Goal: Task Accomplishment & Management: Use online tool/utility

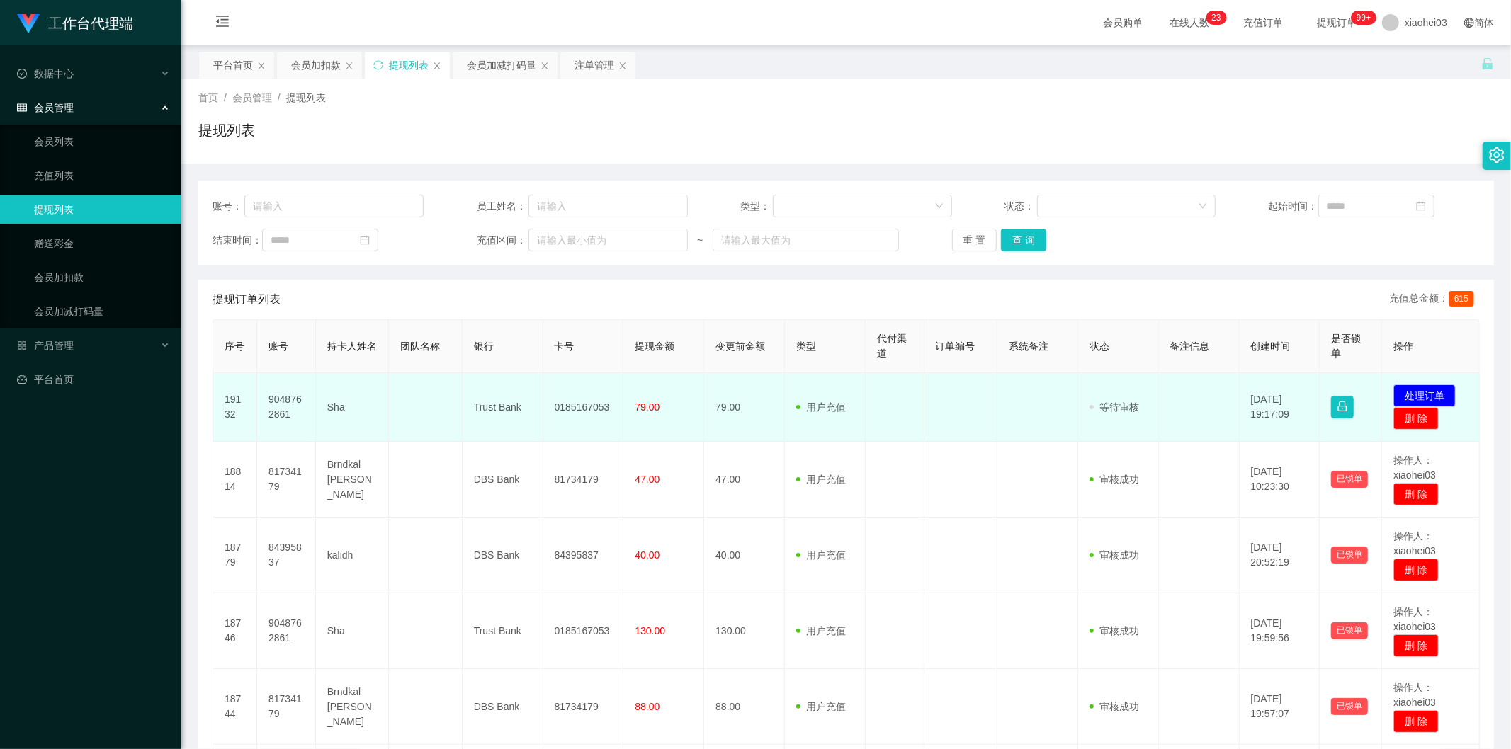
click at [300, 400] on td "9048762861" at bounding box center [286, 407] width 59 height 69
click at [289, 398] on td "9048762861" at bounding box center [286, 407] width 59 height 69
copy td "9048762861"
click at [1068, 411] on td at bounding box center [1037, 407] width 81 height 69
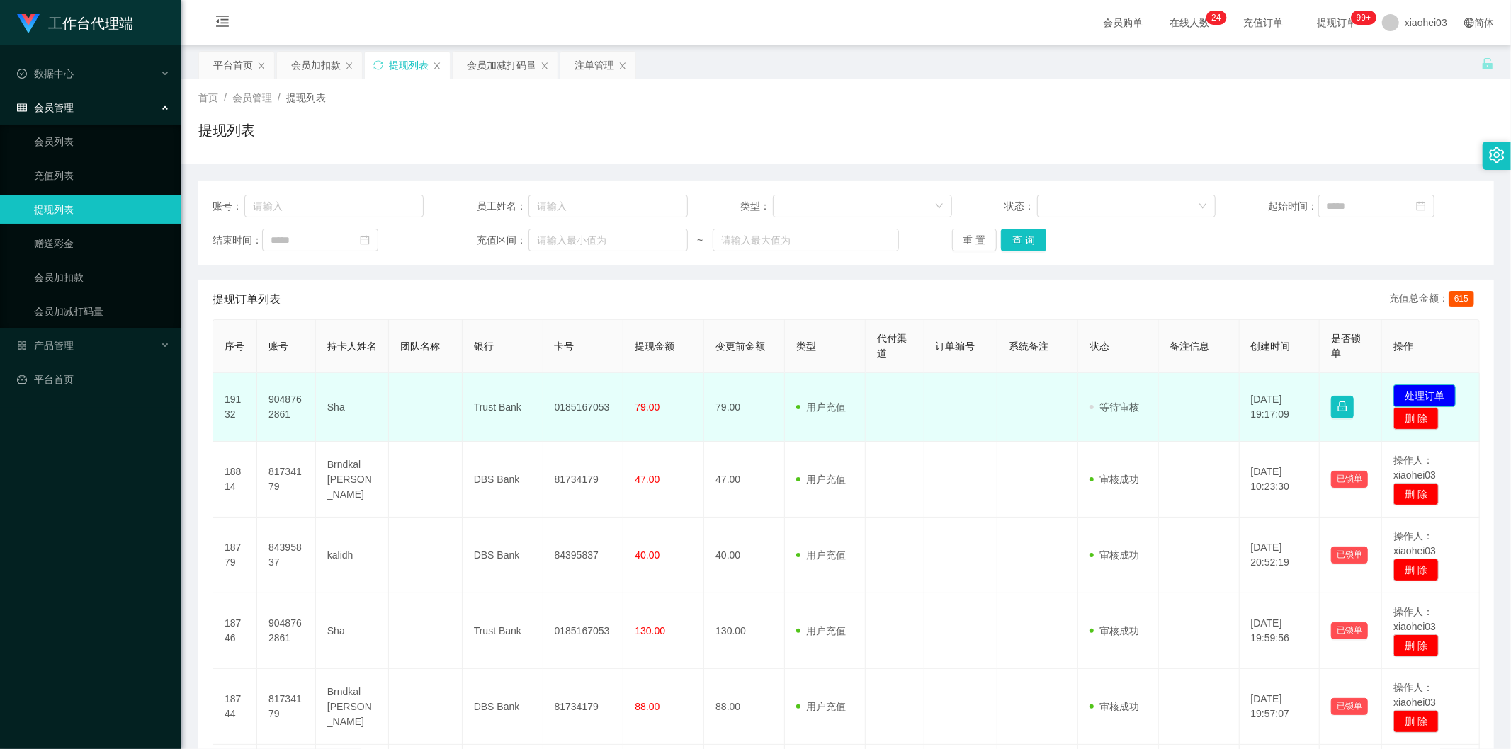
click at [1421, 387] on button "处理订单" at bounding box center [1424, 396] width 62 height 23
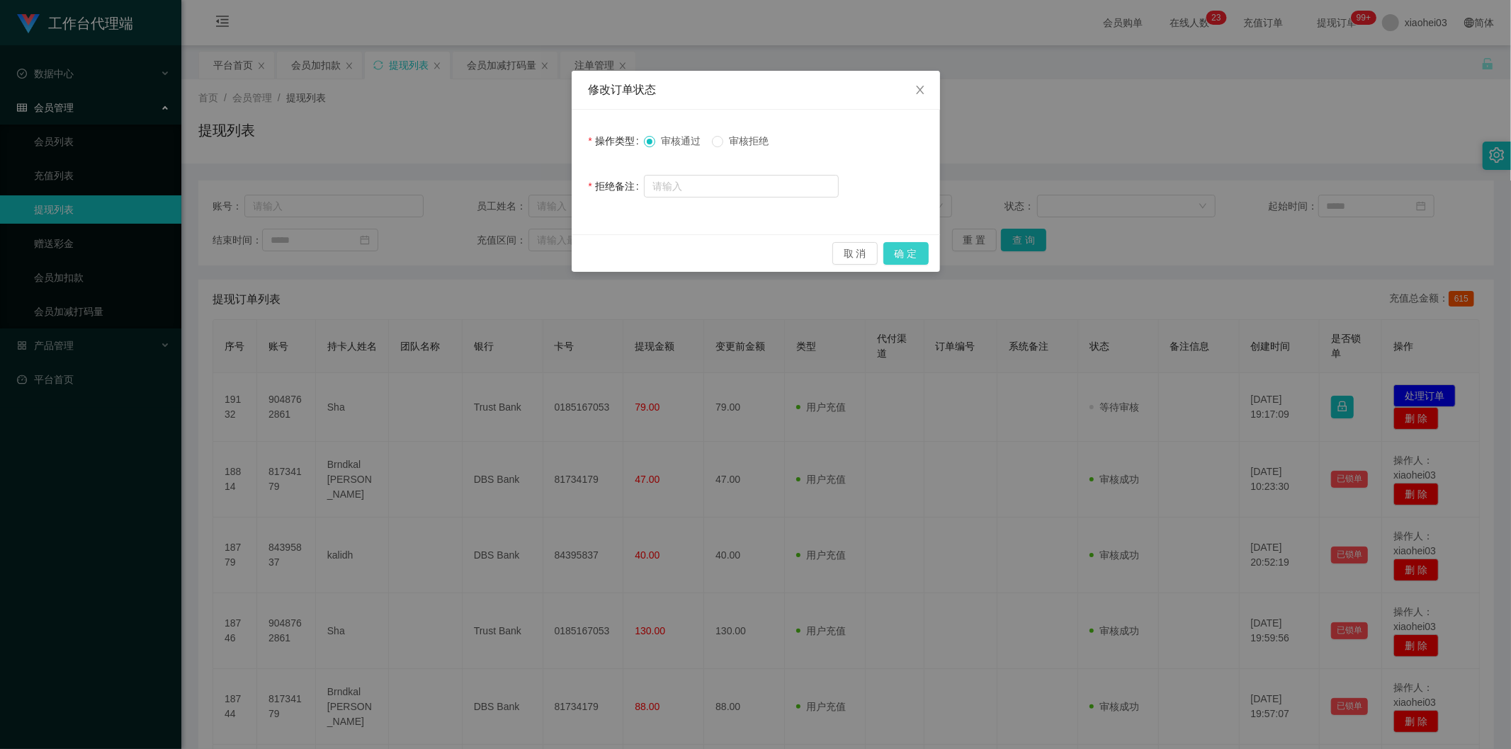
click at [918, 255] on button "确 定" at bounding box center [905, 253] width 45 height 23
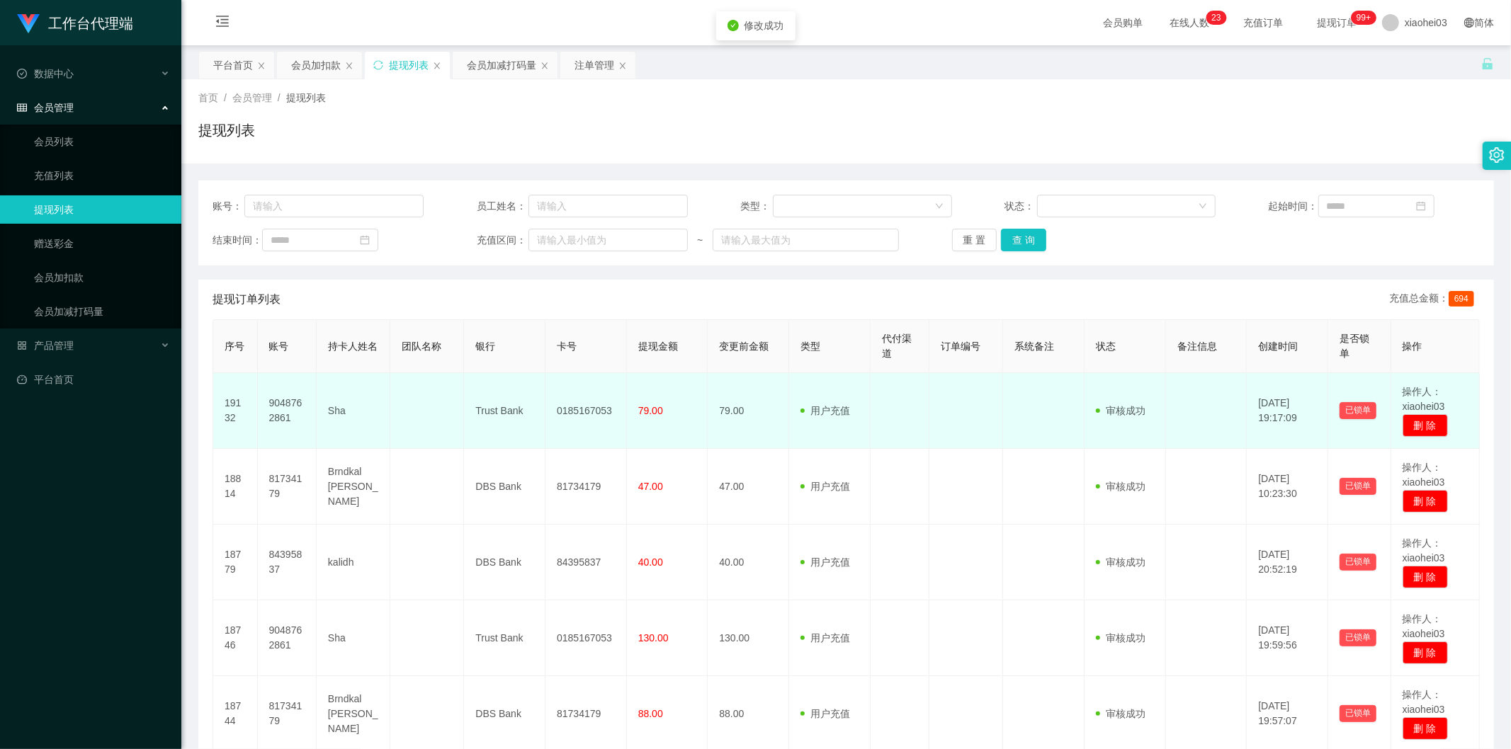
click at [270, 407] on td "9048762861" at bounding box center [287, 411] width 59 height 76
copy td "9048762861"
